Goal: Information Seeking & Learning: Learn about a topic

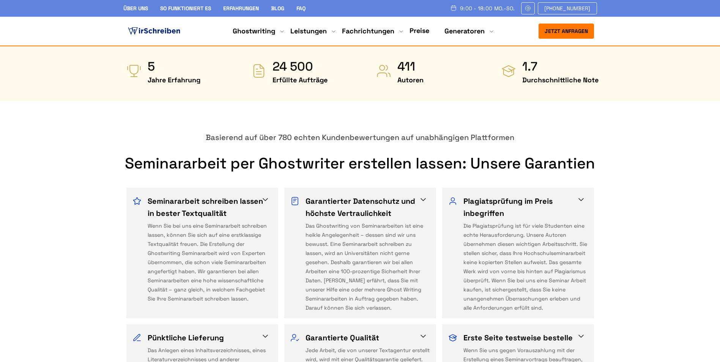
scroll to position [380, 0]
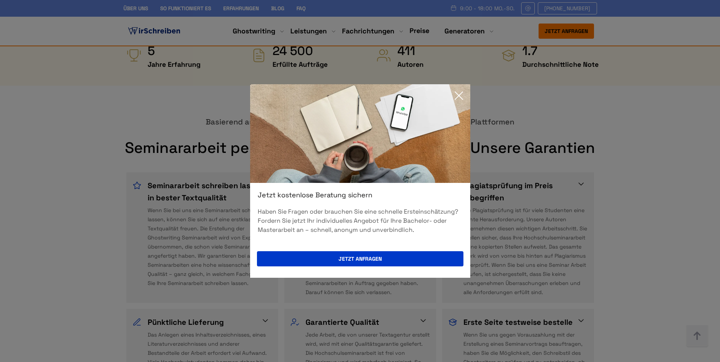
click at [459, 101] on icon at bounding box center [458, 95] width 15 height 15
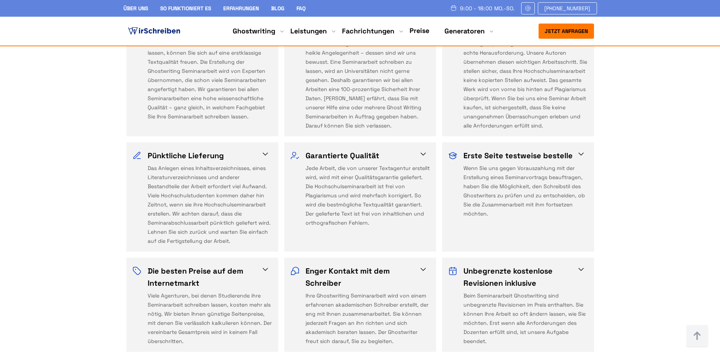
scroll to position [569, 0]
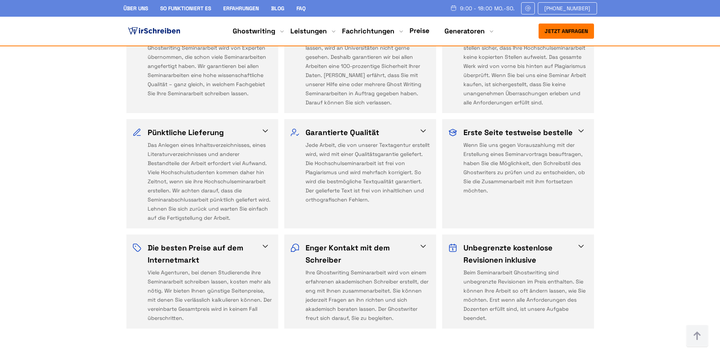
click at [262, 242] on span at bounding box center [265, 246] width 9 height 9
click at [267, 242] on span at bounding box center [265, 246] width 9 height 9
click at [263, 242] on span at bounding box center [265, 246] width 9 height 9
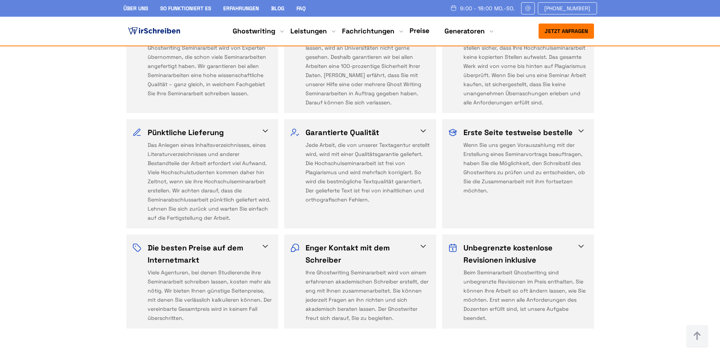
click at [179, 242] on h3 "Die besten Preise auf dem Internetmarkt" at bounding box center [208, 254] width 120 height 24
click at [133, 243] on img at bounding box center [136, 247] width 9 height 9
click at [191, 268] on div "Viele Agenturen, bei denen Studierende ihre Seminararbeit schreiben lassen, kos…" at bounding box center [210, 295] width 125 height 55
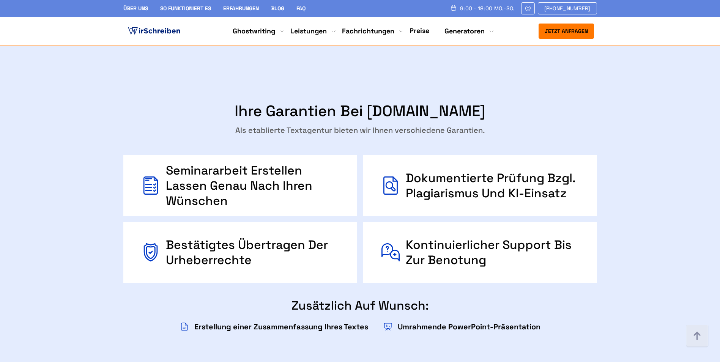
scroll to position [1367, 0]
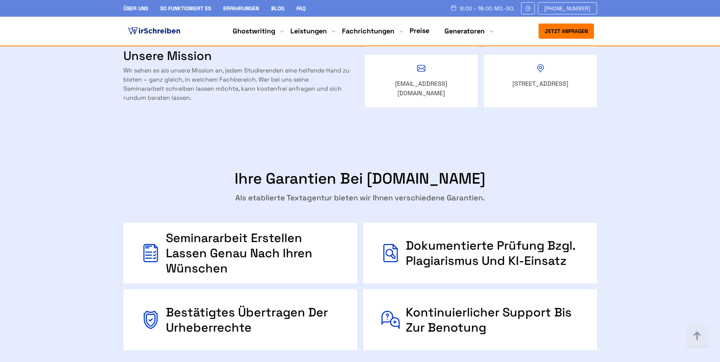
click at [425, 33] on link "Preise" at bounding box center [420, 30] width 20 height 9
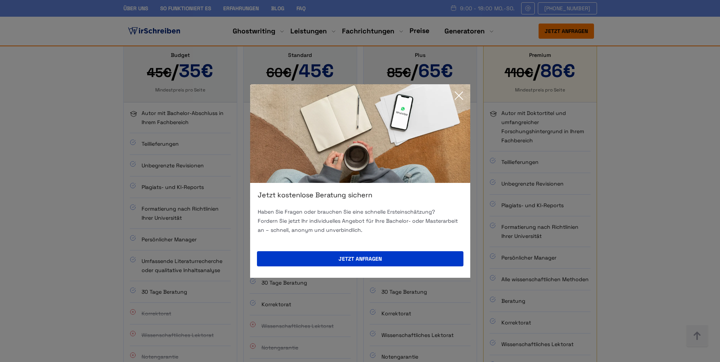
scroll to position [569, 0]
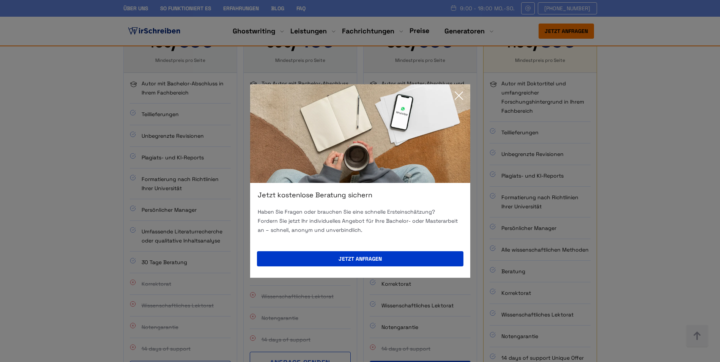
click at [470, 101] on div "Jetzt kostenlose Beratung sichern Haben Sie Fragen oder brauchen Sie eine schne…" at bounding box center [360, 181] width 720 height 362
click at [461, 100] on icon at bounding box center [458, 95] width 15 height 15
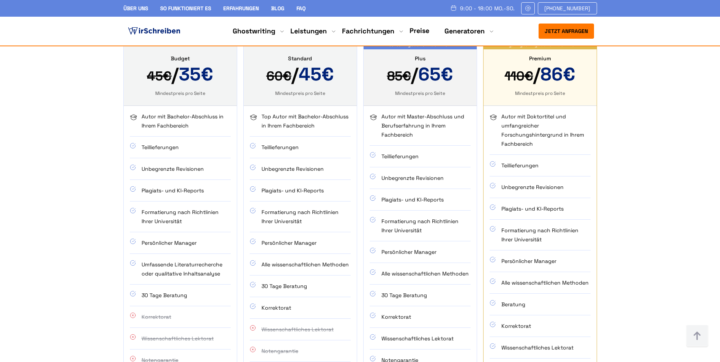
scroll to position [531, 0]
